Goal: Complete application form

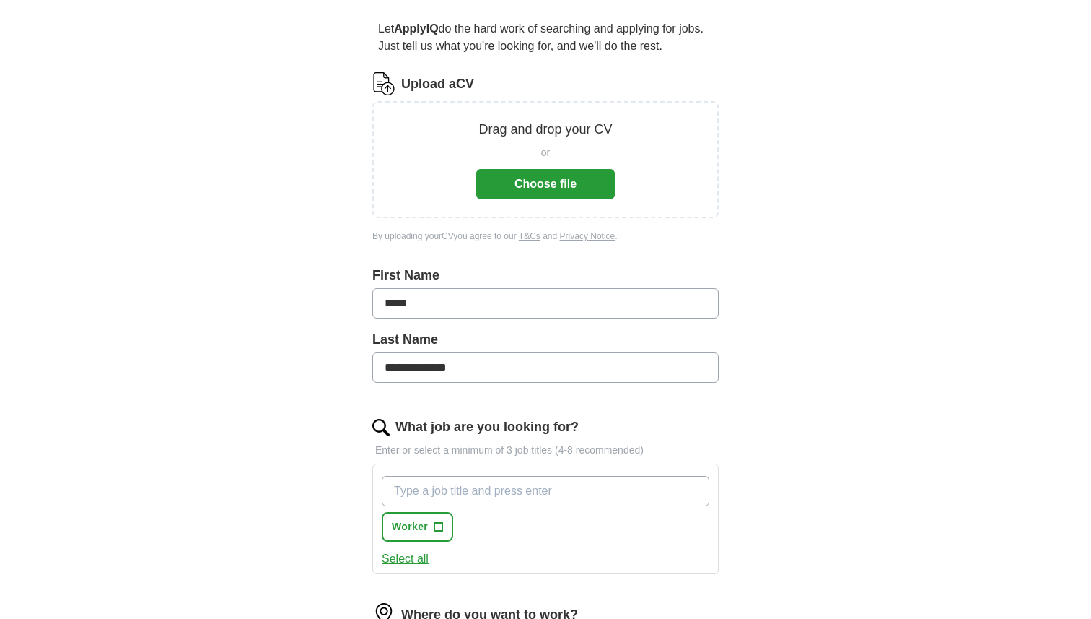
scroll to position [126, 0]
click at [536, 178] on button "Choose file" at bounding box center [545, 182] width 139 height 30
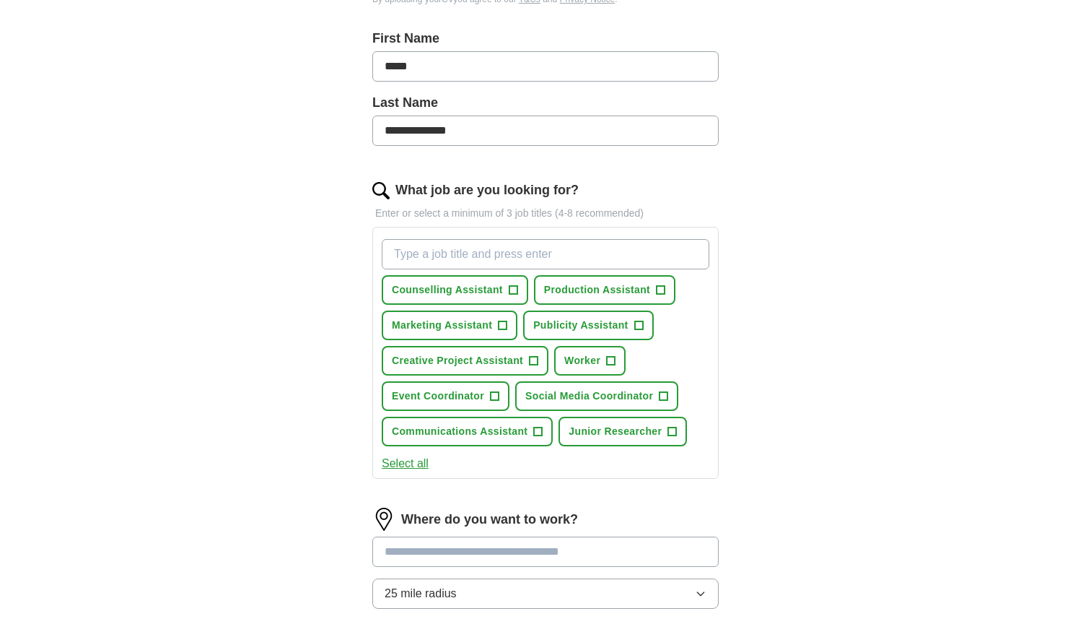
scroll to position [305, 0]
click at [414, 461] on button "Select all" at bounding box center [405, 462] width 47 height 17
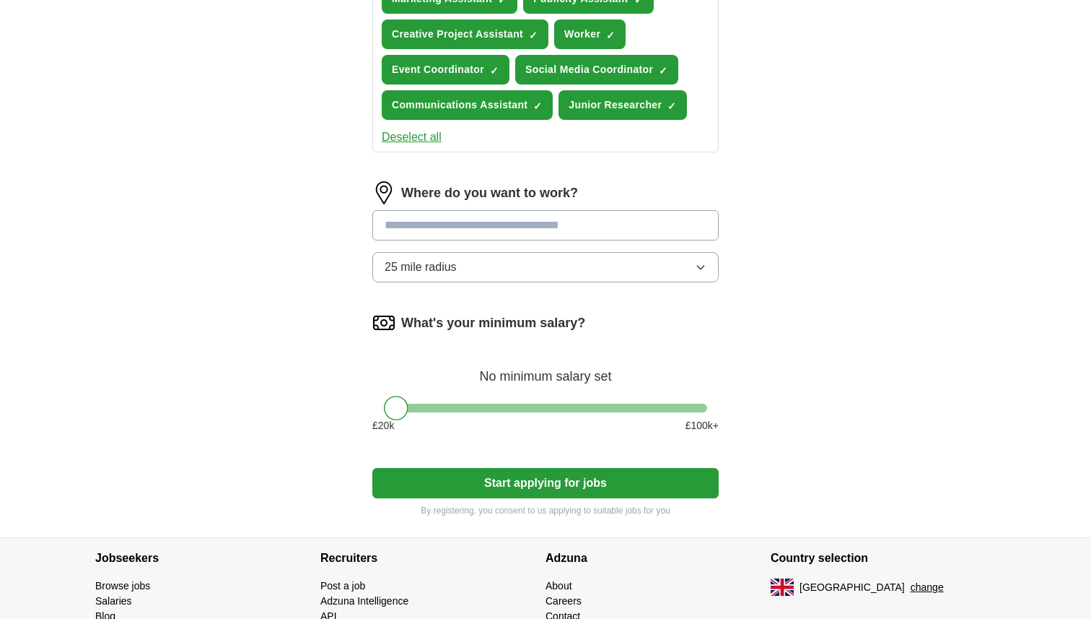
scroll to position [660, 0]
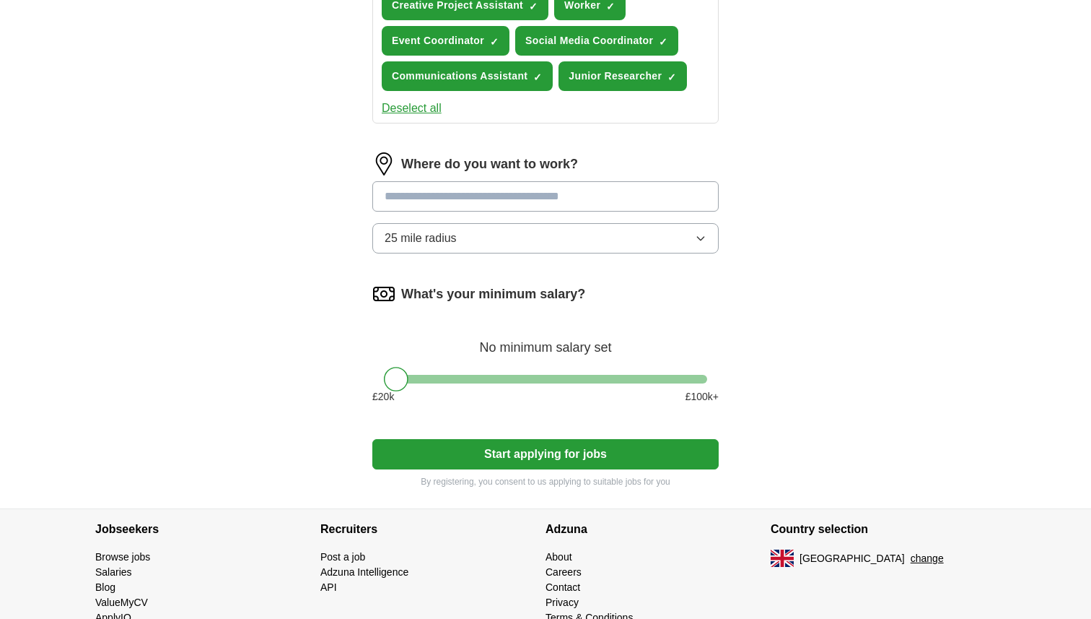
click at [408, 204] on input at bounding box center [545, 196] width 346 height 30
type input "****"
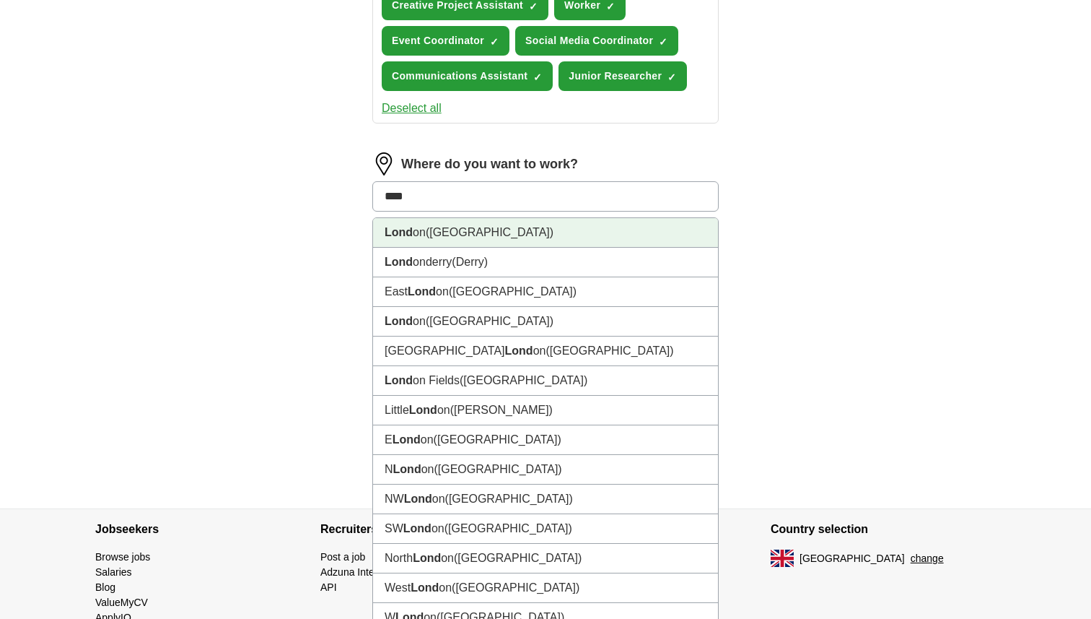
click at [409, 230] on strong "Lond" at bounding box center [399, 232] width 28 height 12
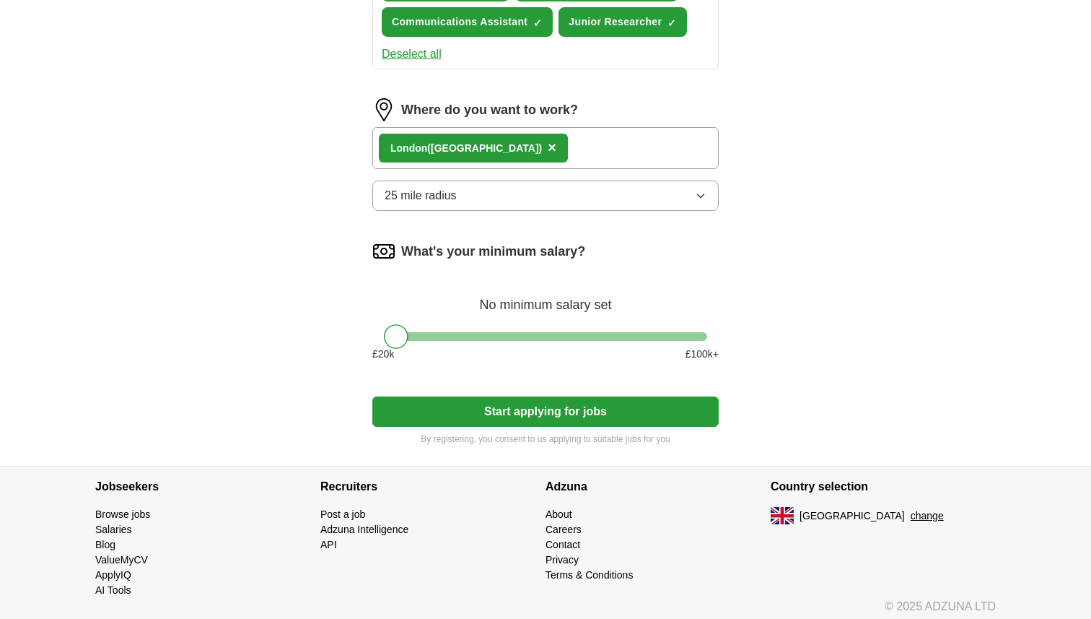
scroll to position [718, 0]
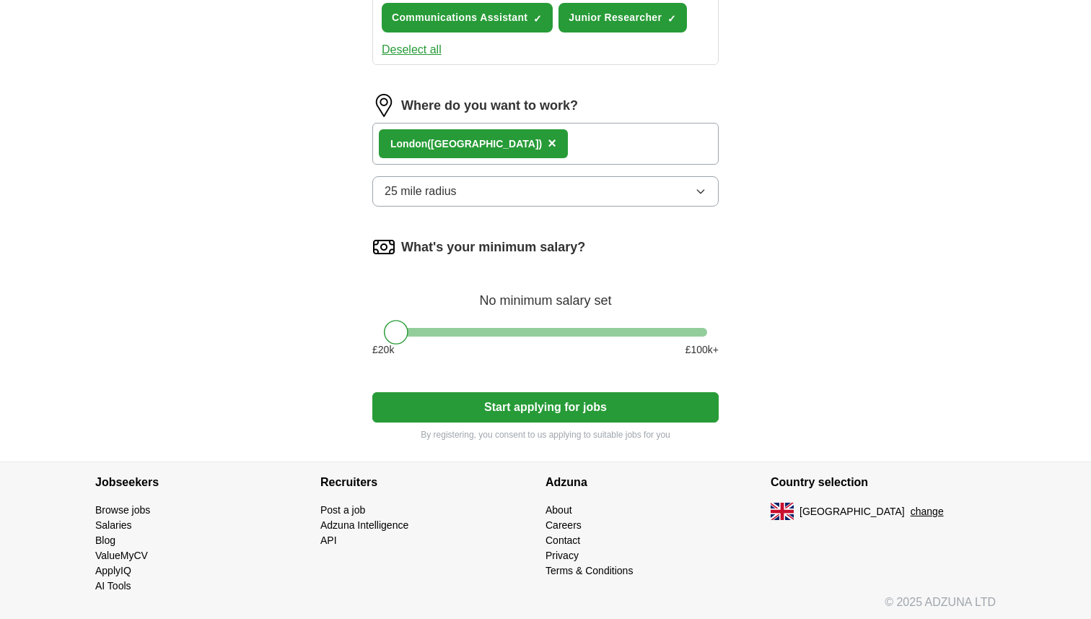
click at [447, 400] on button "Start applying for jobs" at bounding box center [545, 407] width 346 height 30
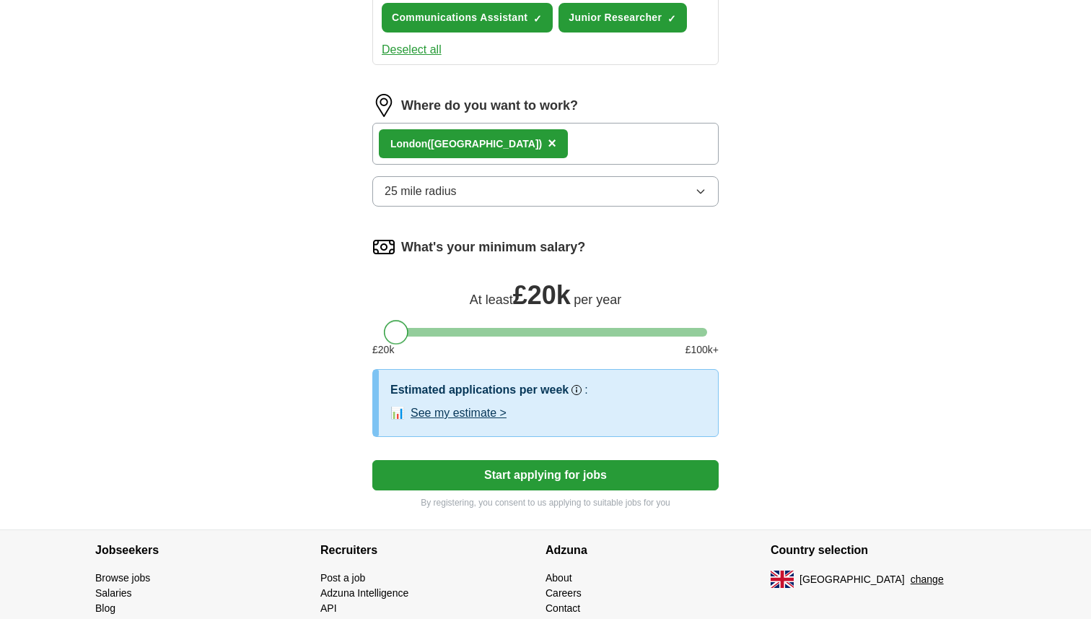
drag, startPoint x: 391, startPoint y: 332, endPoint x: 379, endPoint y: 331, distance: 12.4
click at [379, 331] on div at bounding box center [545, 332] width 346 height 9
click at [445, 466] on button "Start applying for jobs" at bounding box center [545, 475] width 346 height 30
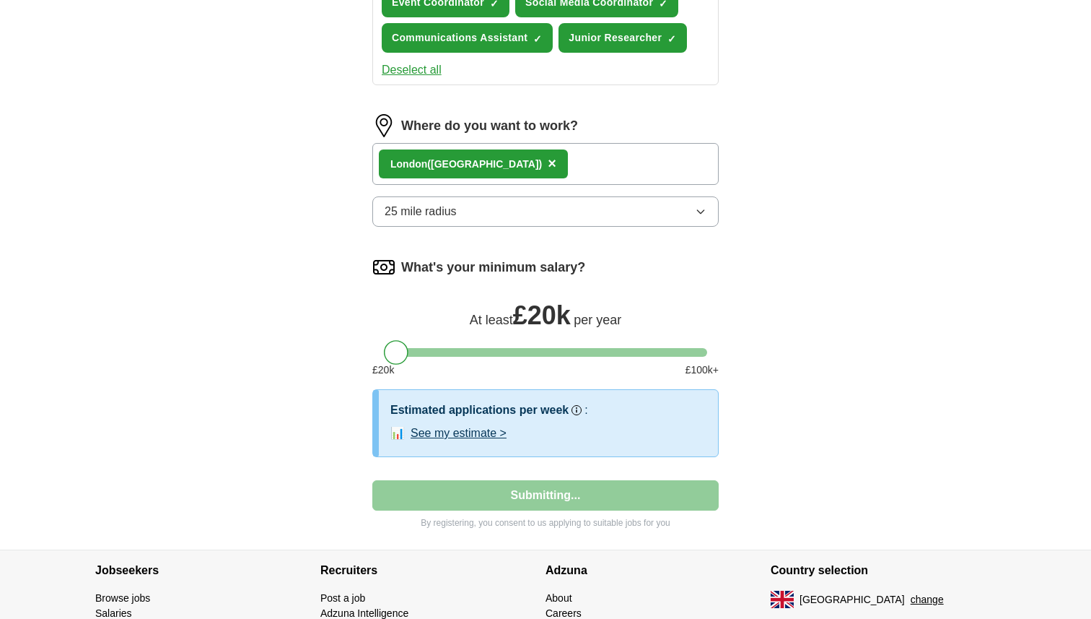
select select "**"
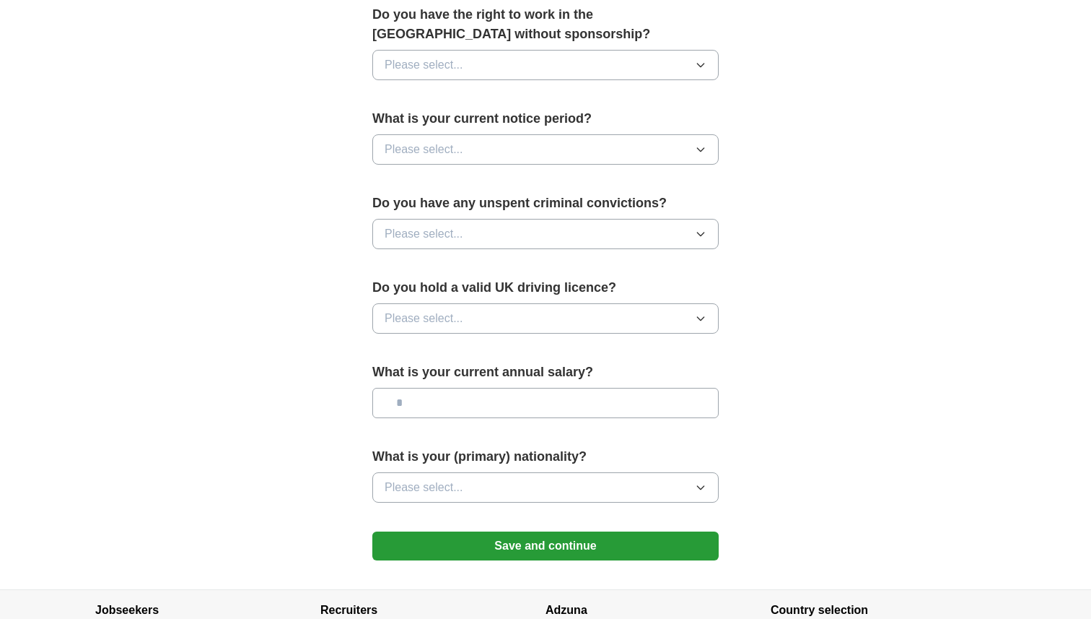
scroll to position [757, 0]
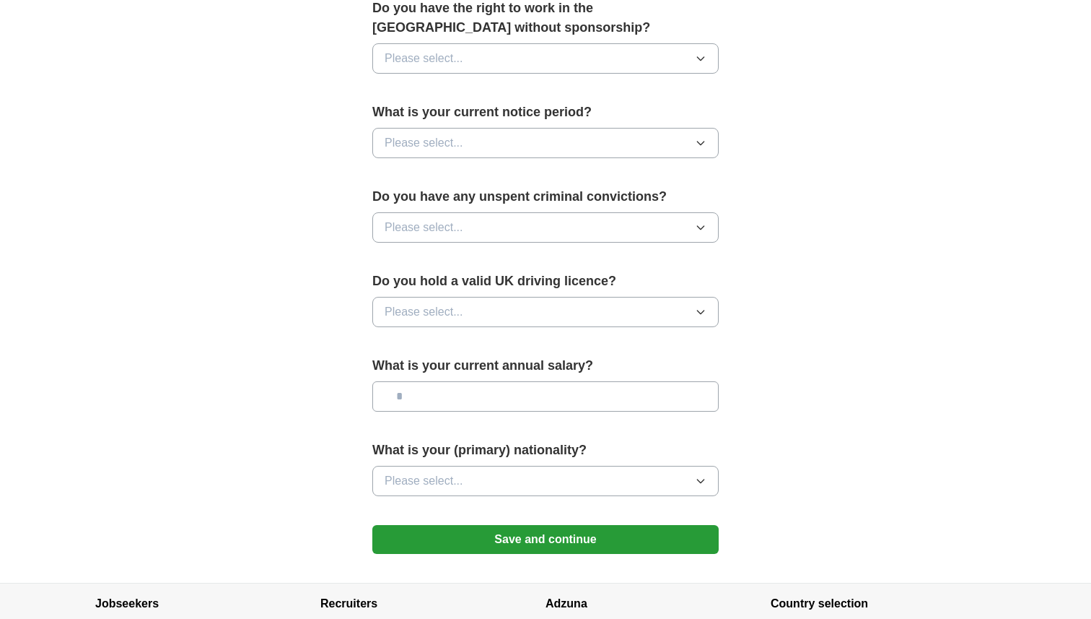
click at [411, 316] on span "Please select..." at bounding box center [424, 311] width 79 height 17
click at [409, 351] on div "Yes" at bounding box center [546, 344] width 322 height 17
click at [422, 392] on input "text" at bounding box center [545, 396] width 346 height 30
type input "*******"
click at [450, 481] on span "Please select..." at bounding box center [424, 480] width 79 height 17
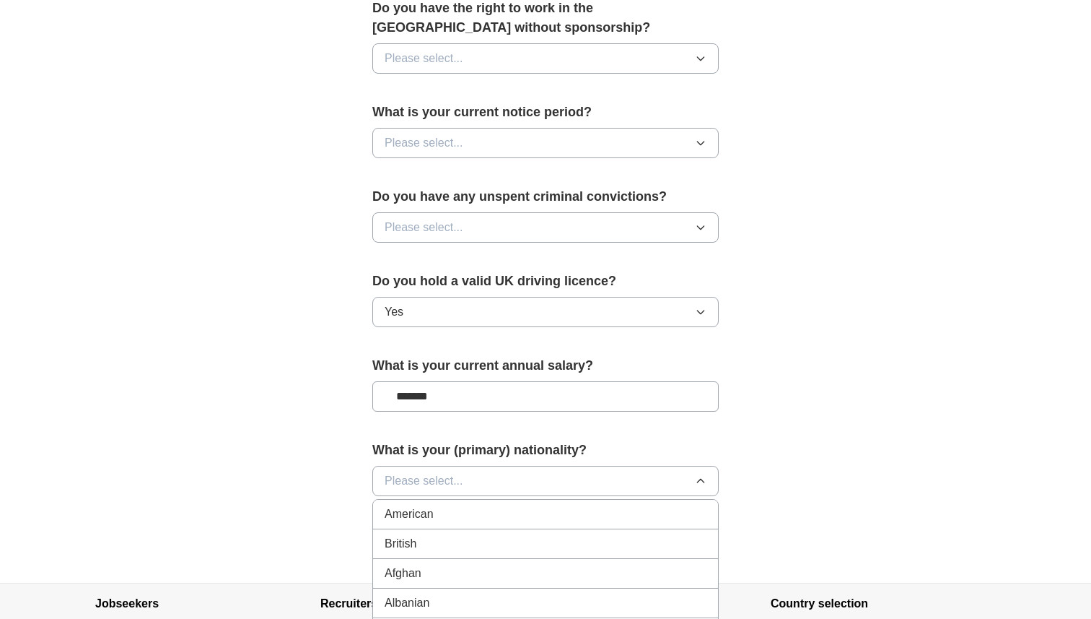
scroll to position [21, 0]
click at [437, 526] on div "British" at bounding box center [546, 522] width 322 height 17
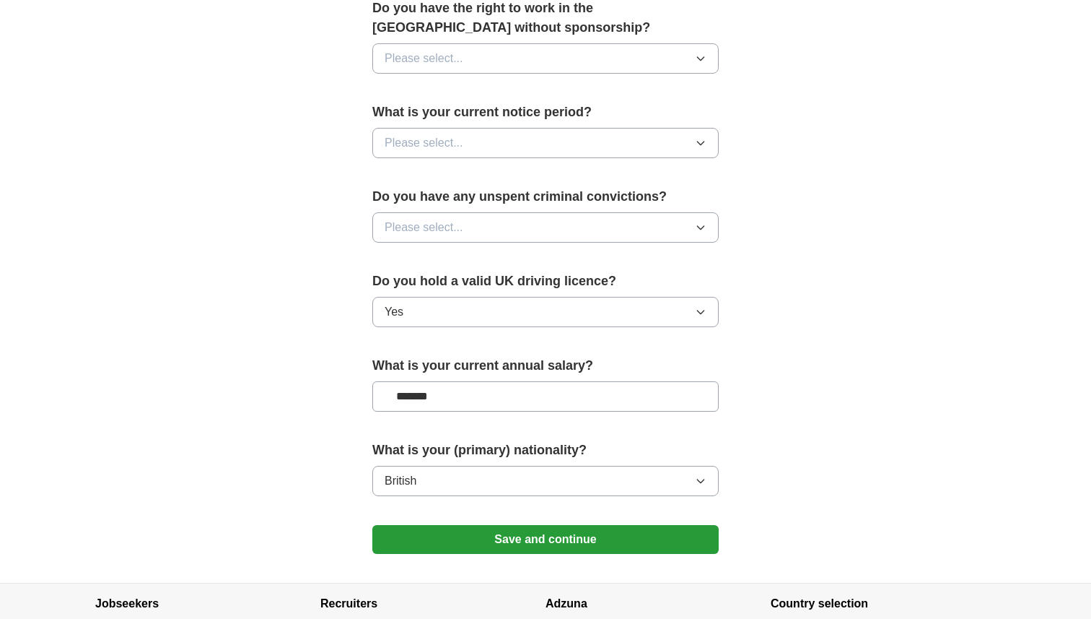
click at [440, 232] on span "Please select..." at bounding box center [424, 227] width 79 height 17
click at [424, 279] on li "No" at bounding box center [545, 291] width 345 height 30
click at [458, 144] on span "Please select..." at bounding box center [424, 142] width 79 height 17
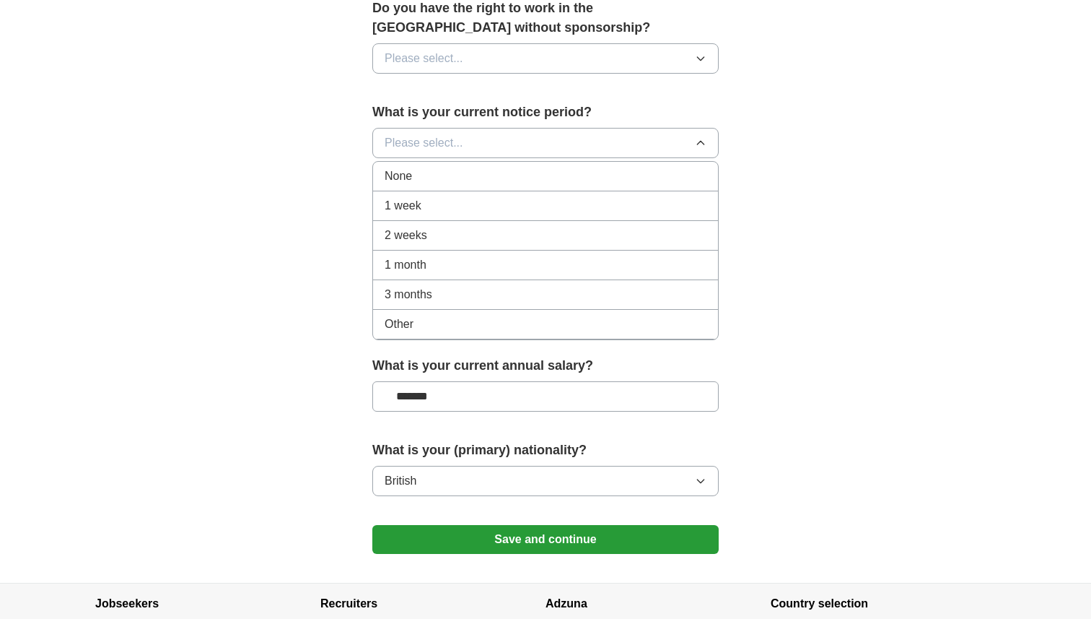
click at [445, 169] on div "None" at bounding box center [546, 175] width 322 height 17
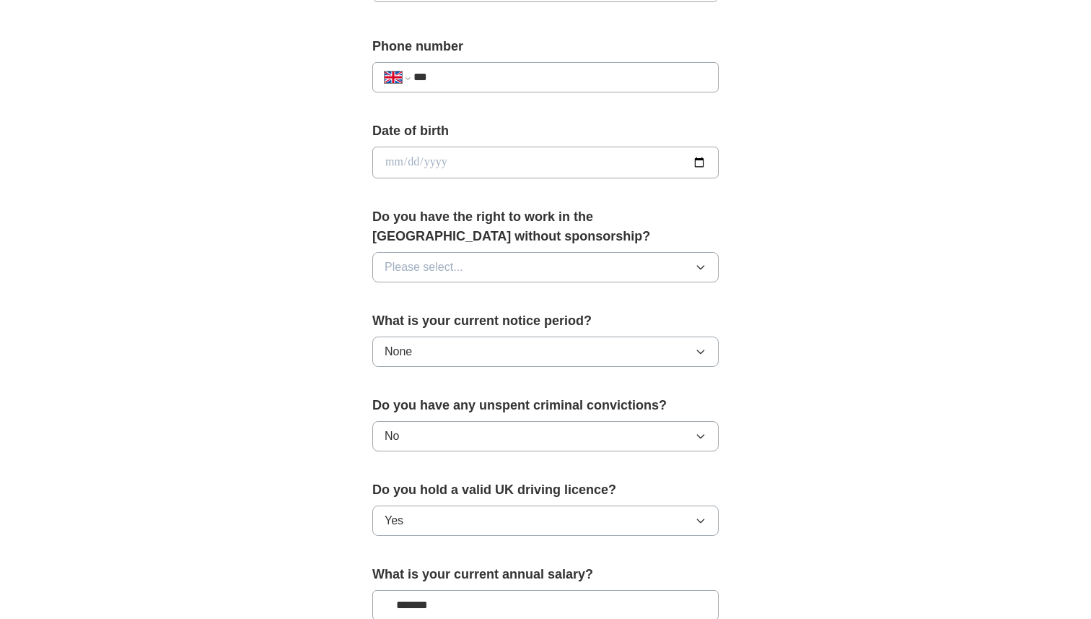
scroll to position [546, 0]
click at [437, 258] on button "Please select..." at bounding box center [545, 268] width 346 height 30
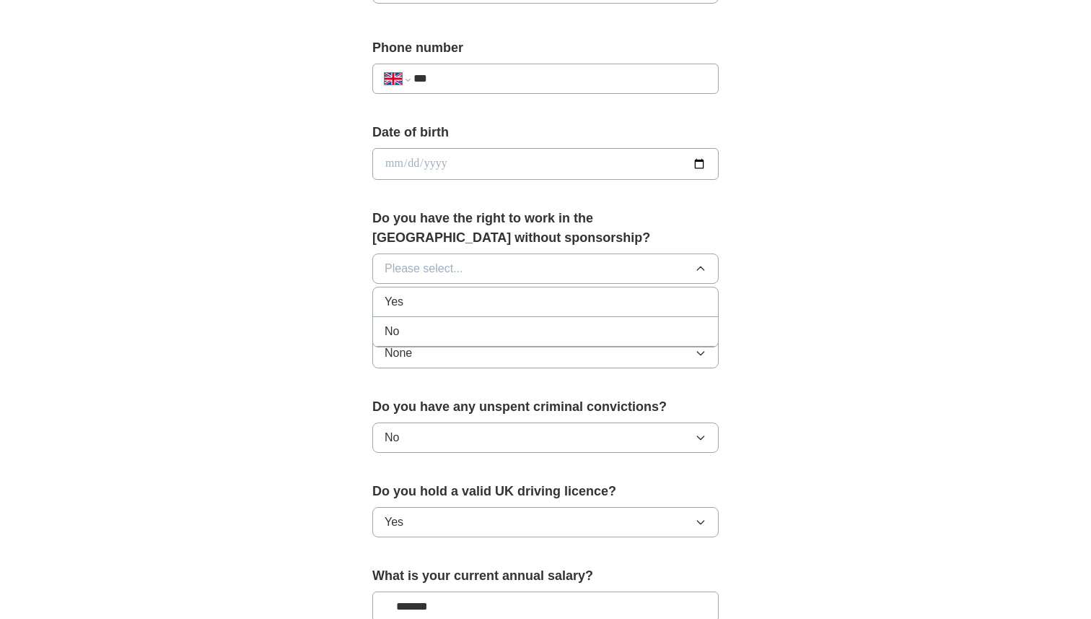
click at [435, 302] on div "Yes" at bounding box center [546, 301] width 322 height 17
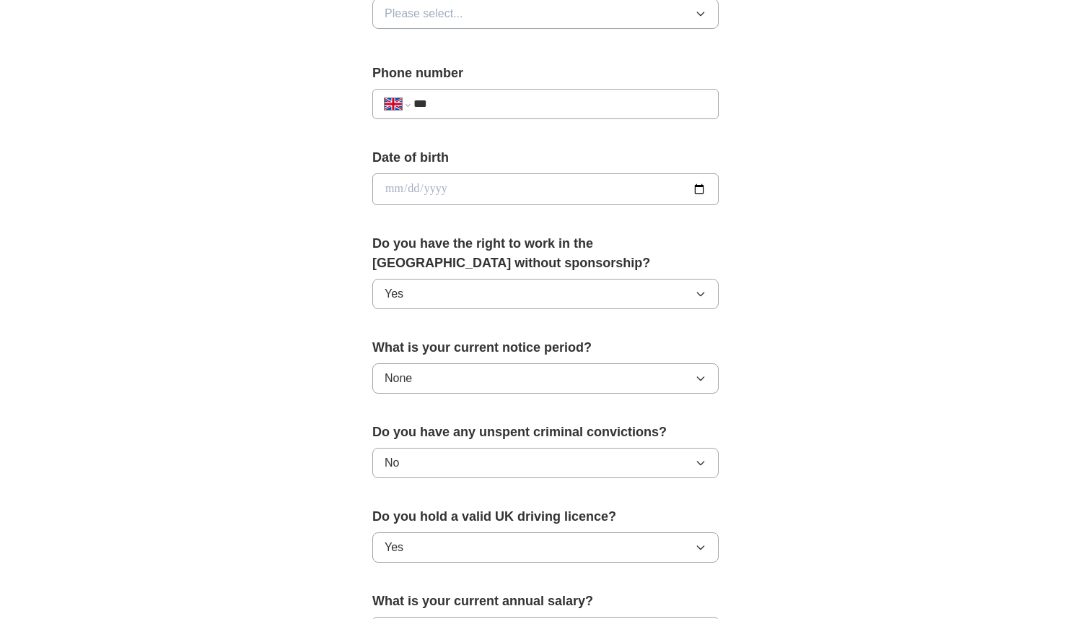
scroll to position [467, 0]
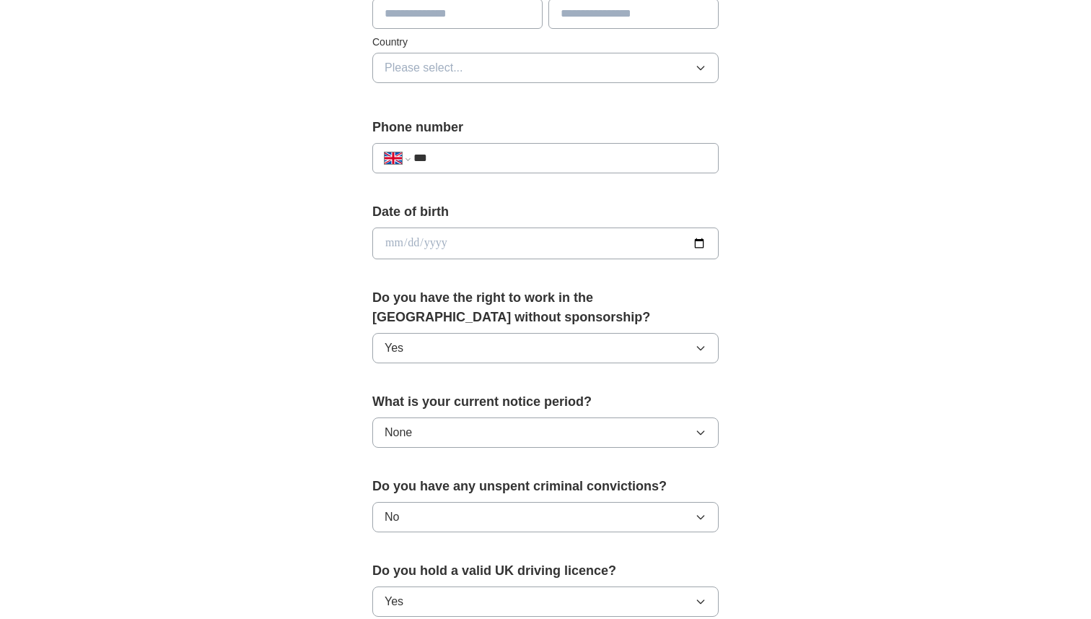
click at [424, 253] on input "date" at bounding box center [545, 243] width 346 height 32
type input "**********"
click at [475, 160] on input "***" at bounding box center [560, 157] width 293 height 17
type input "**********"
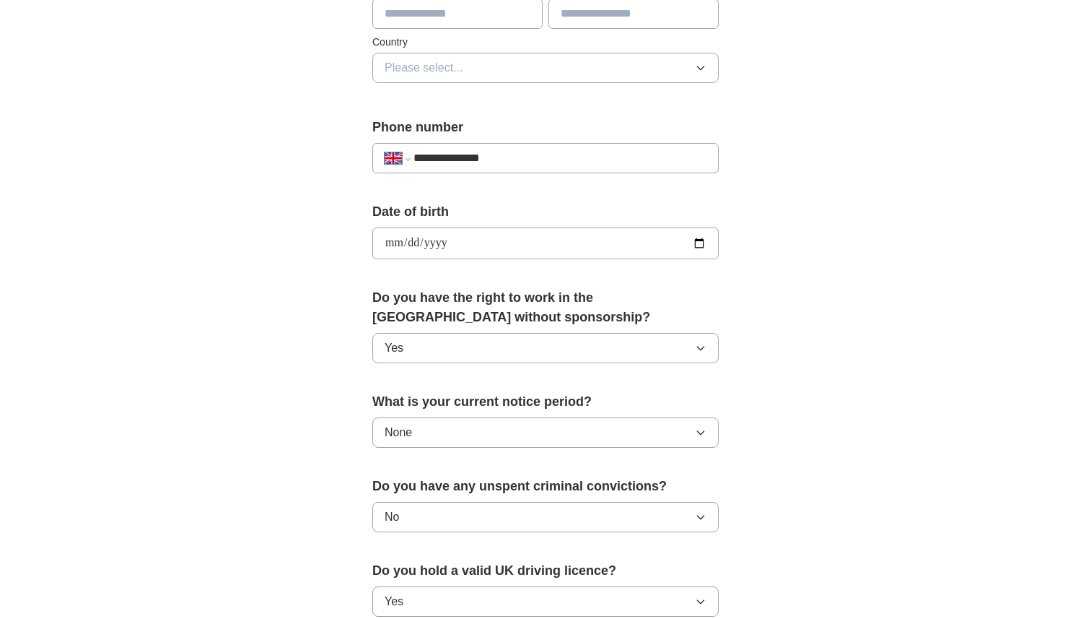
type input "******"
type input "*******"
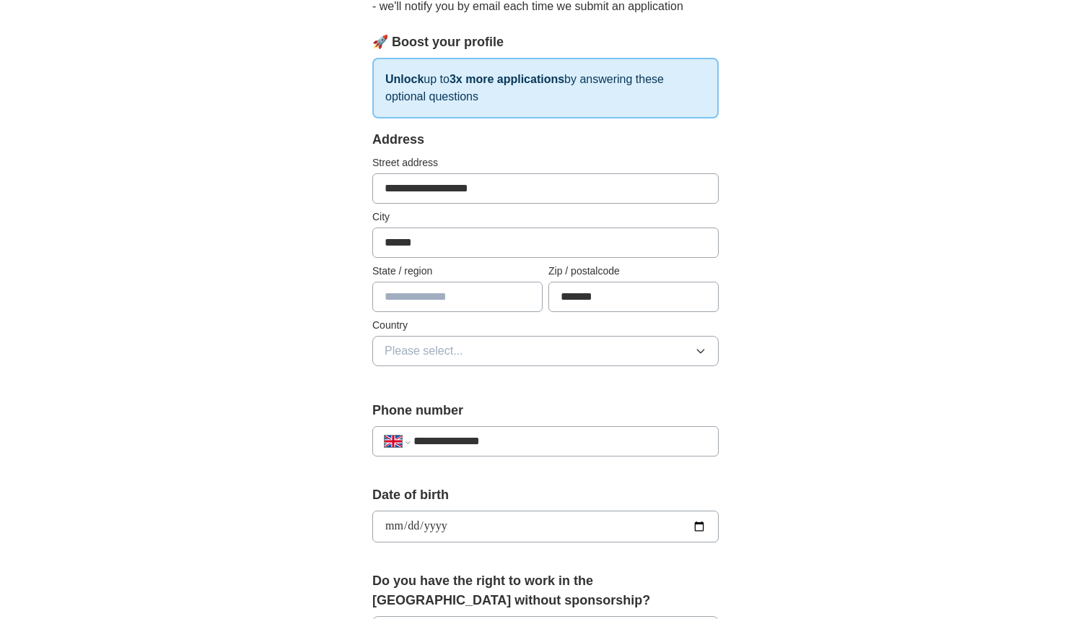
scroll to position [181, 0]
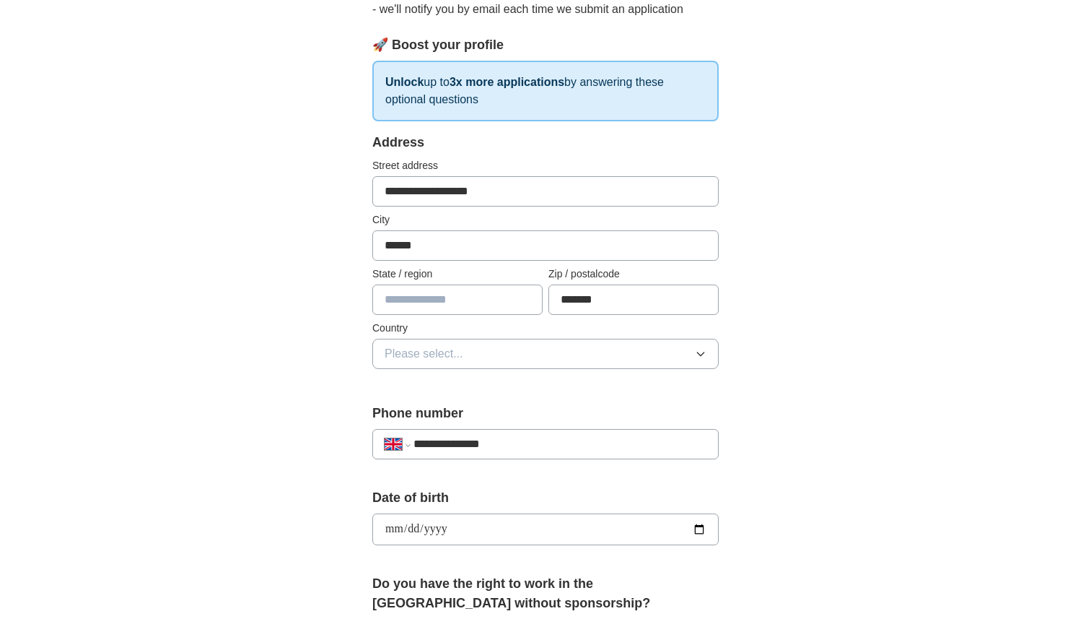
click at [462, 346] on span "Please select..." at bounding box center [424, 353] width 79 height 17
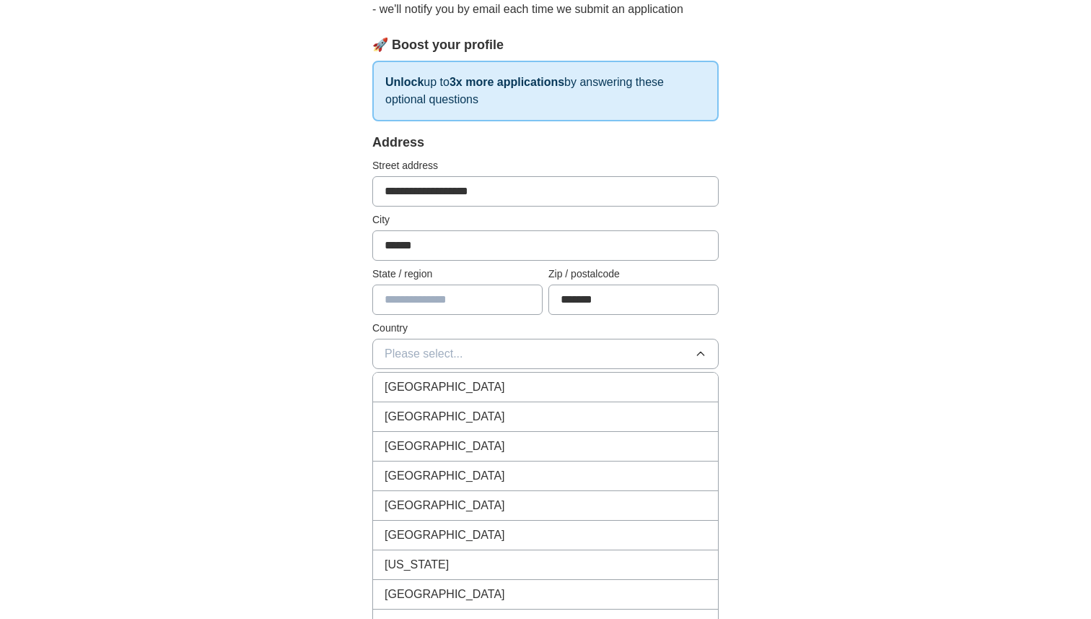
click at [466, 388] on span "[GEOGRAPHIC_DATA]" at bounding box center [445, 386] width 121 height 17
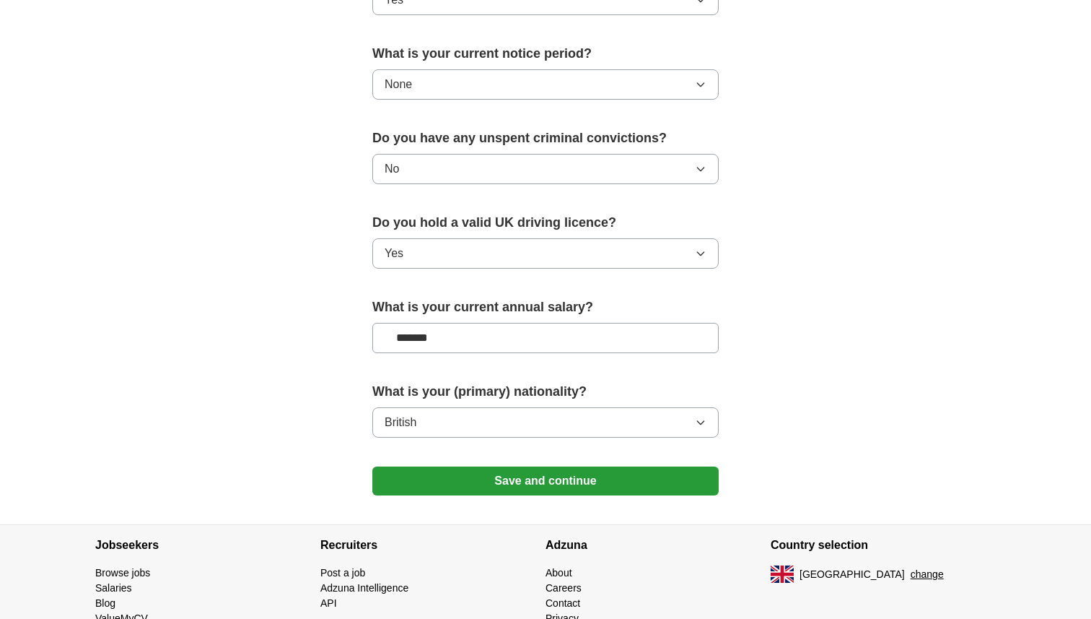
scroll to position [825, 0]
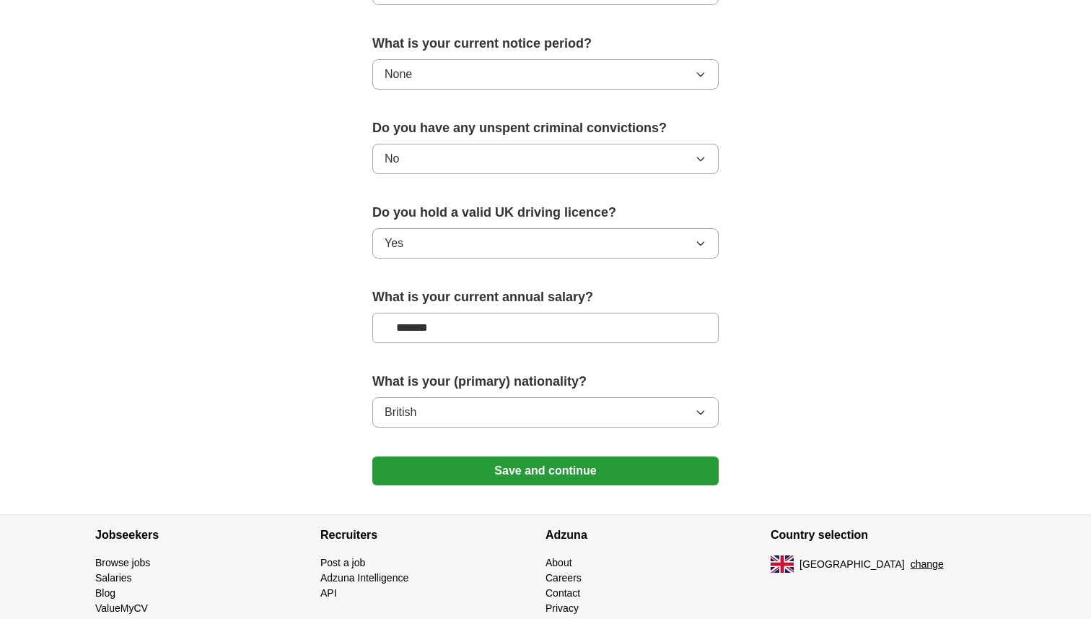
click at [430, 469] on button "Save and continue" at bounding box center [545, 470] width 346 height 29
